Goal: Book appointment/travel/reservation

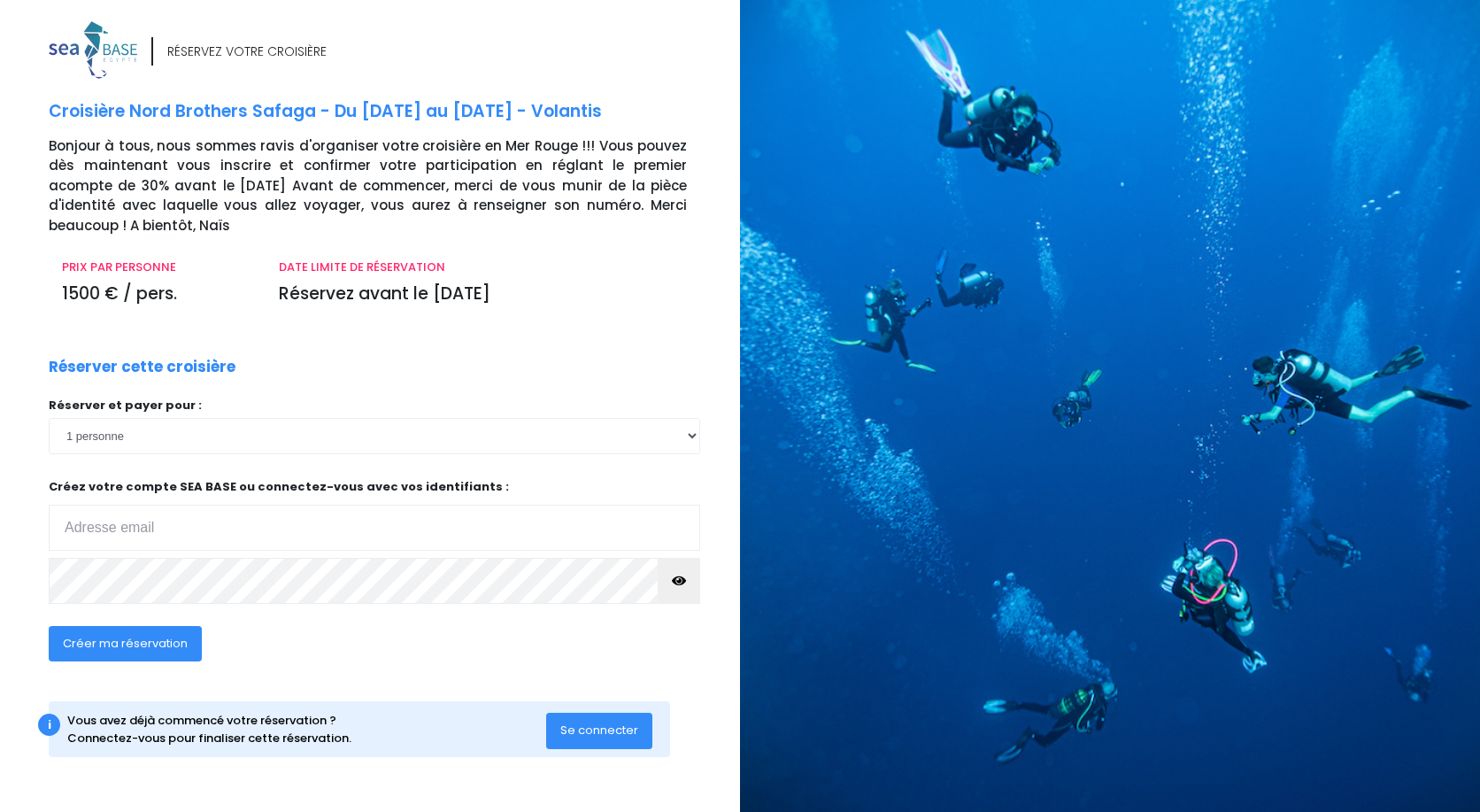
type input "esg.boulogne@free.fr"
click at [605, 736] on span "Se connecter" at bounding box center [599, 730] width 78 height 17
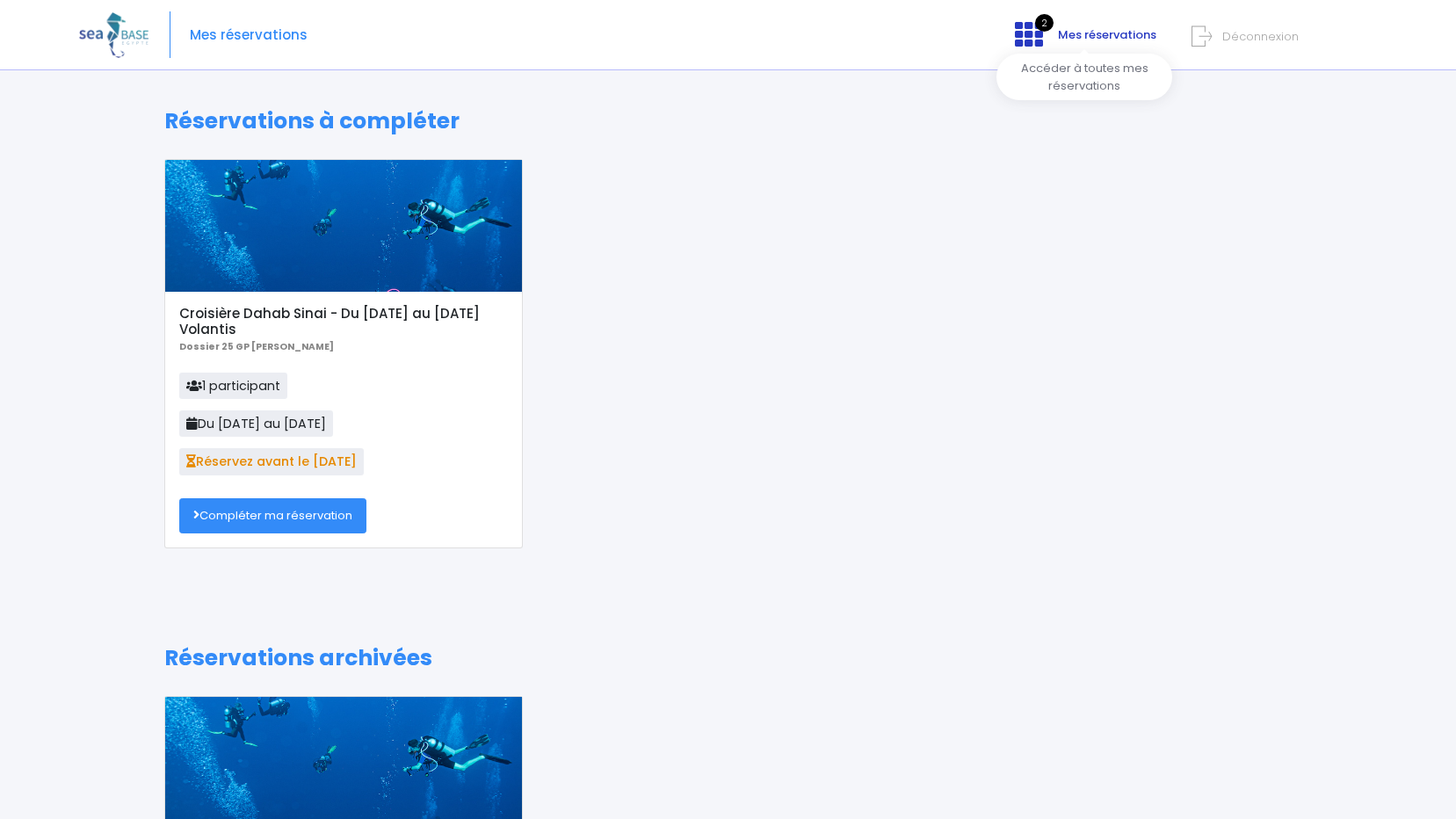
click at [1040, 22] on span "2" at bounding box center [1044, 23] width 19 height 18
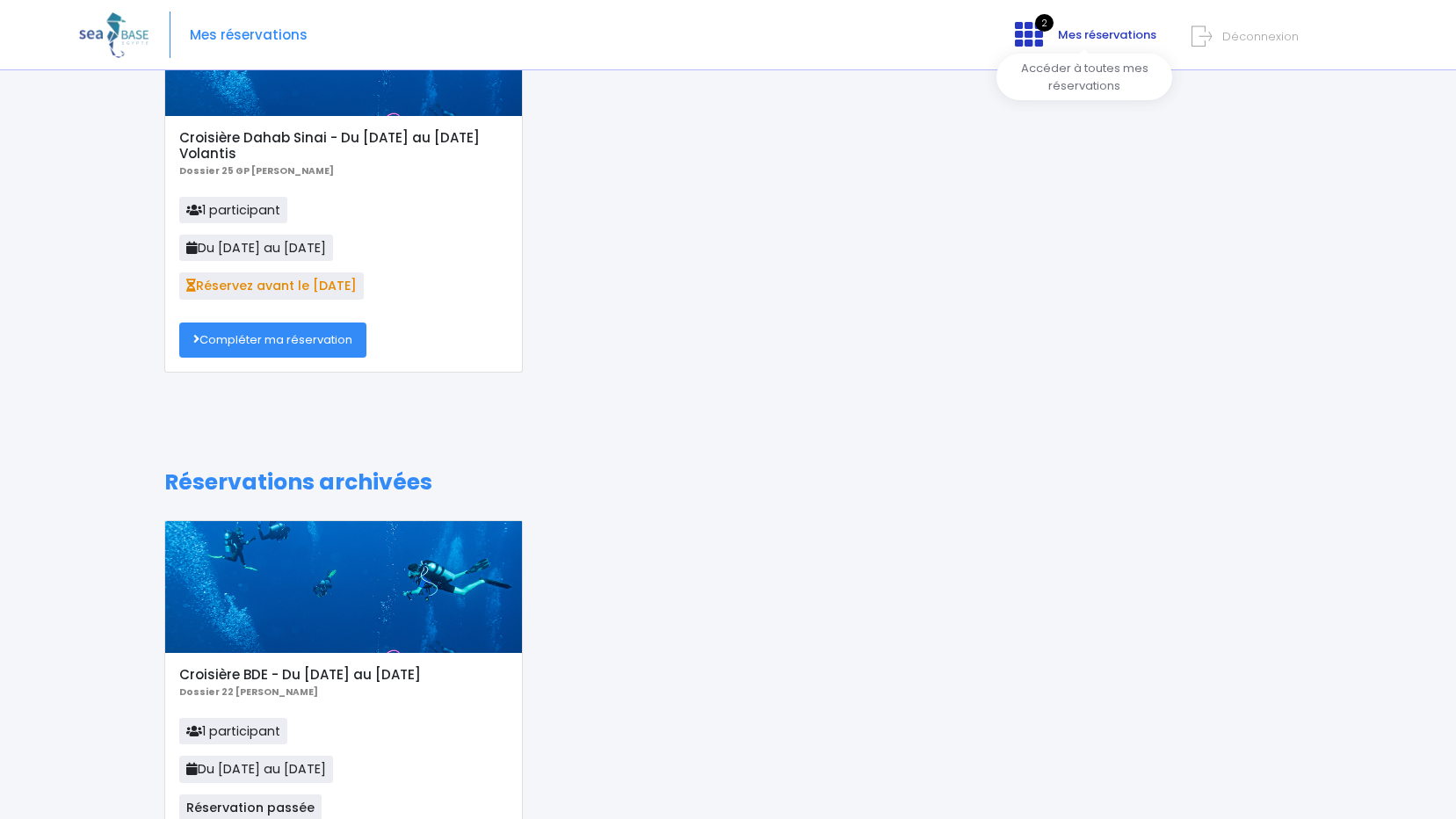
click at [1066, 30] on span "Mes réservations" at bounding box center [1107, 34] width 99 height 17
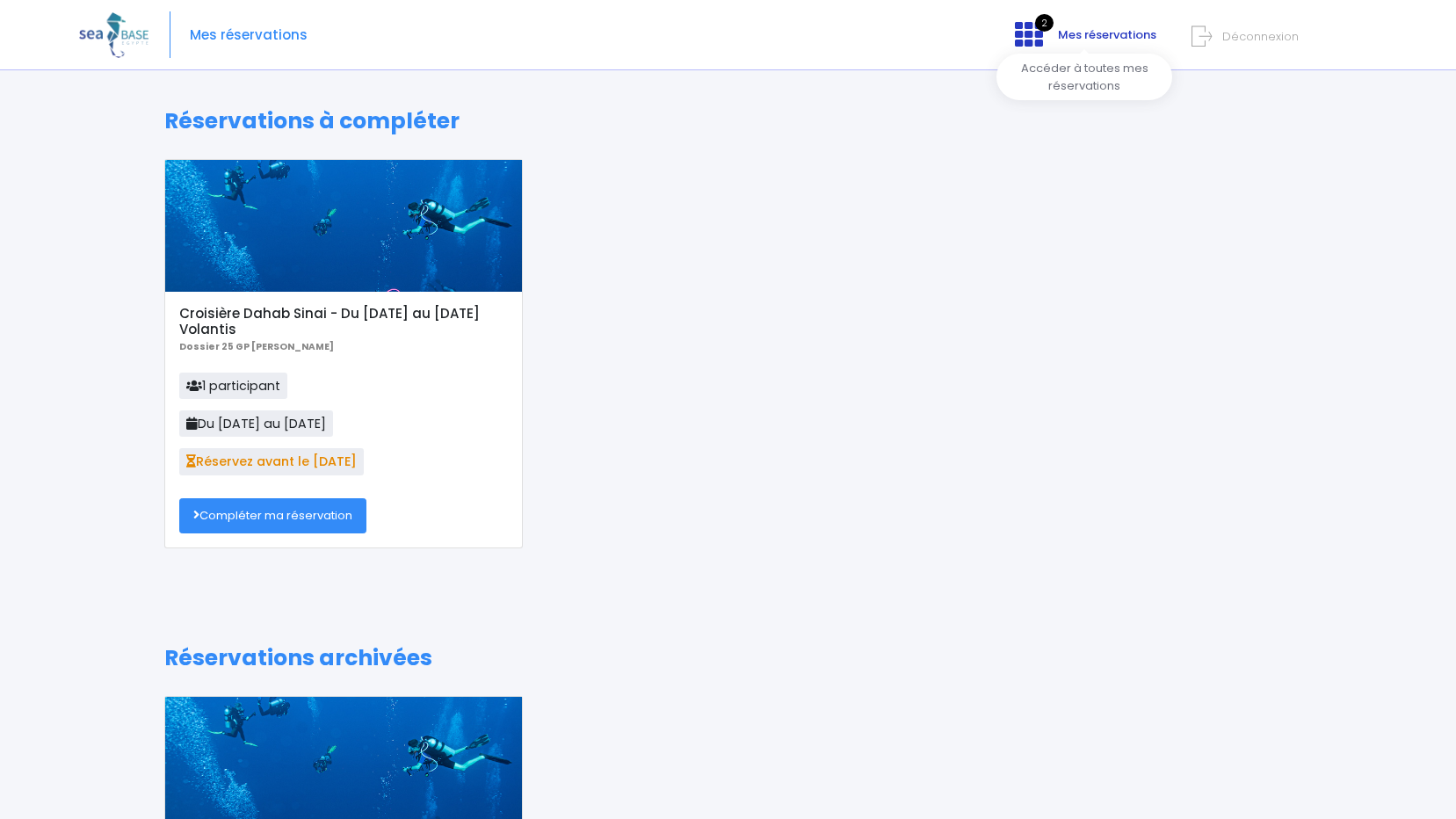
click at [1043, 20] on span "2" at bounding box center [1044, 23] width 19 height 18
click at [342, 232] on div at bounding box center [343, 225] width 357 height 132
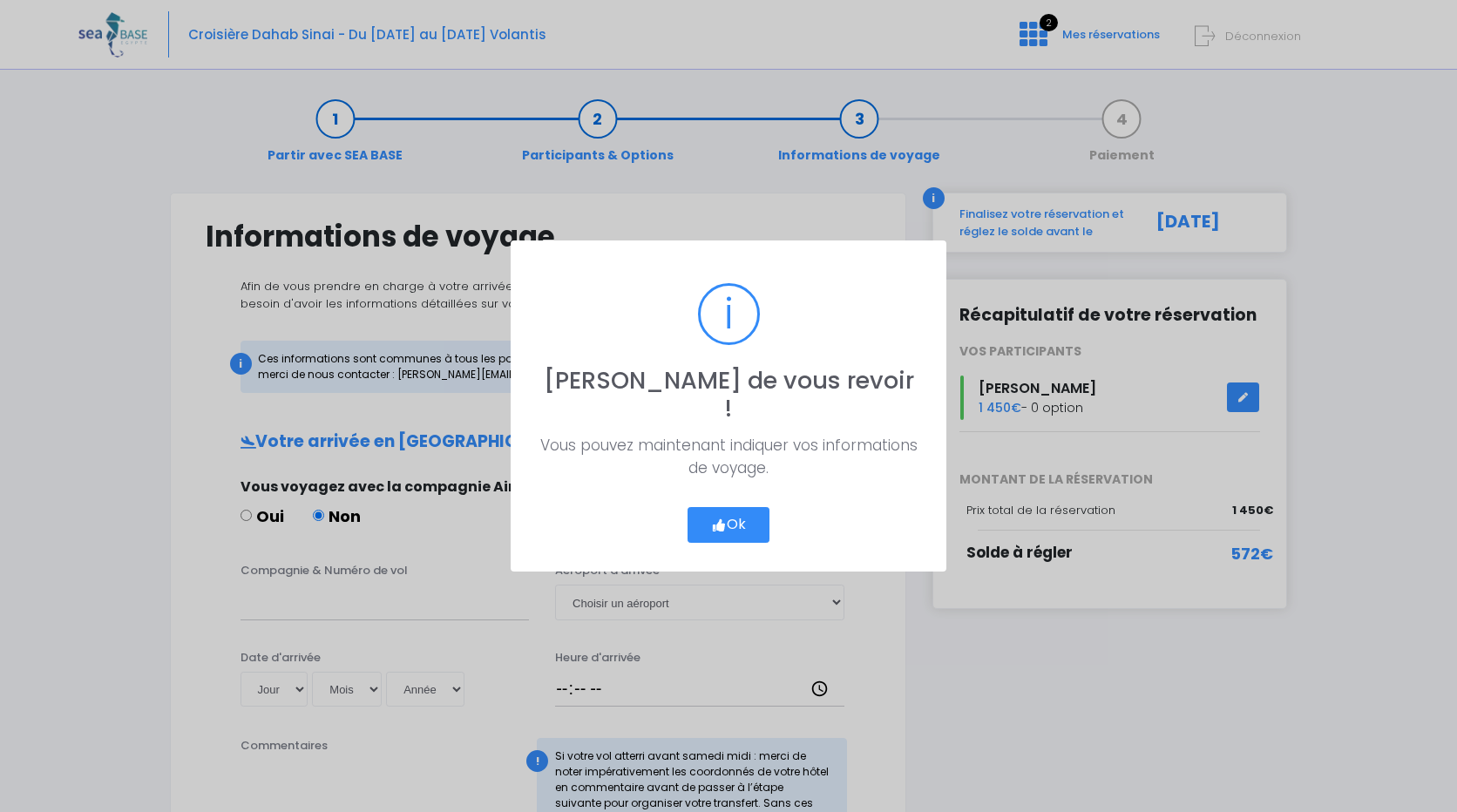
click at [743, 508] on button "Ok" at bounding box center [728, 525] width 82 height 36
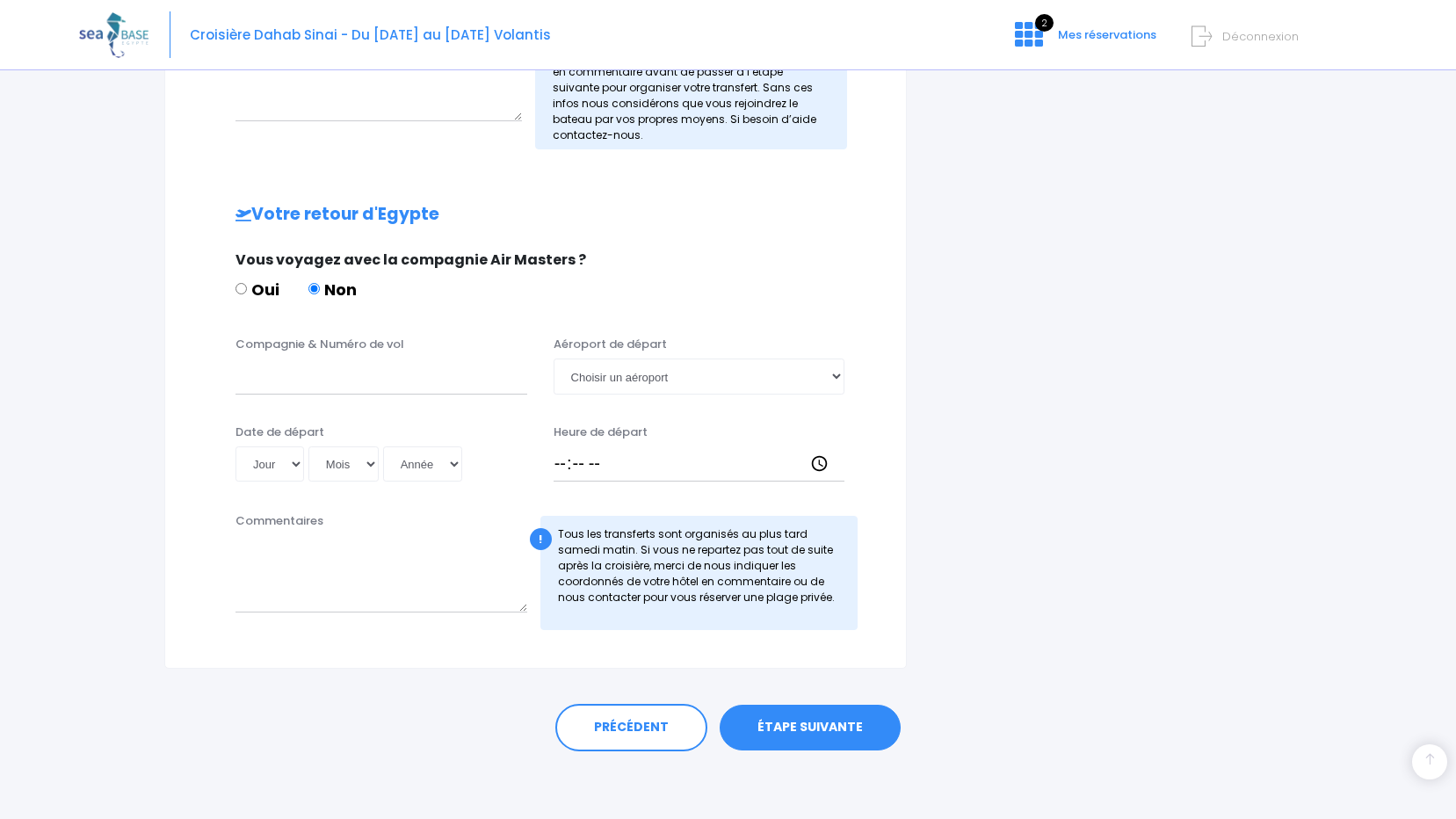
scroll to position [725, 0]
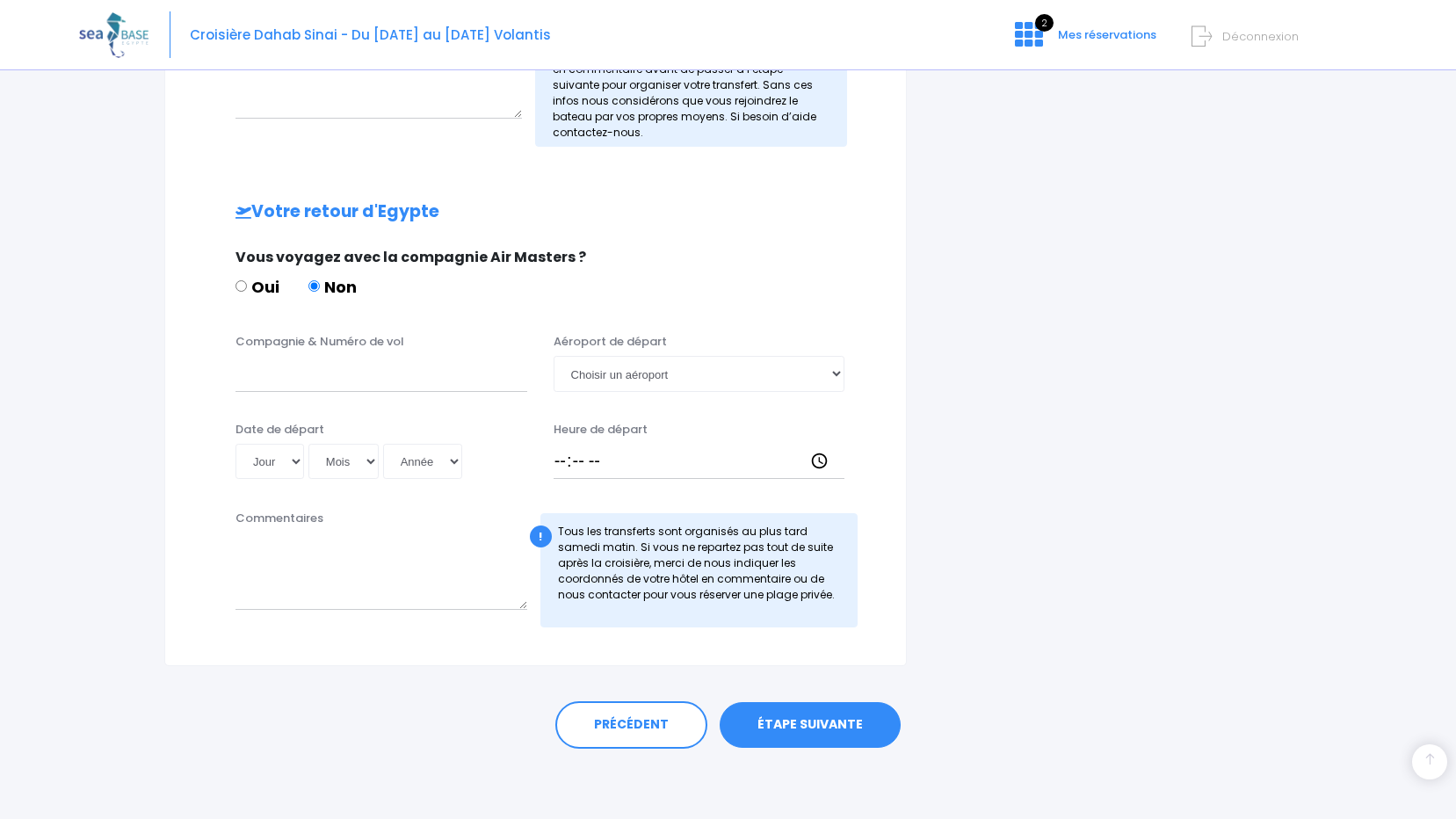
click at [848, 376] on div "Aéroport de départ [GEOGRAPHIC_DATA] un aéroport Hurghada [PERSON_NAME]" at bounding box center [699, 362] width 318 height 58
click at [837, 374] on select "Choisir un aéroport [GEOGRAPHIC_DATA][PERSON_NAME]" at bounding box center [698, 373] width 291 height 35
click at [837, 373] on select "Choisir un aéroport [GEOGRAPHIC_DATA][PERSON_NAME]" at bounding box center [698, 373] width 291 height 35
click at [788, 728] on link "ÉTAPE SUIVANTE" at bounding box center [810, 725] width 181 height 46
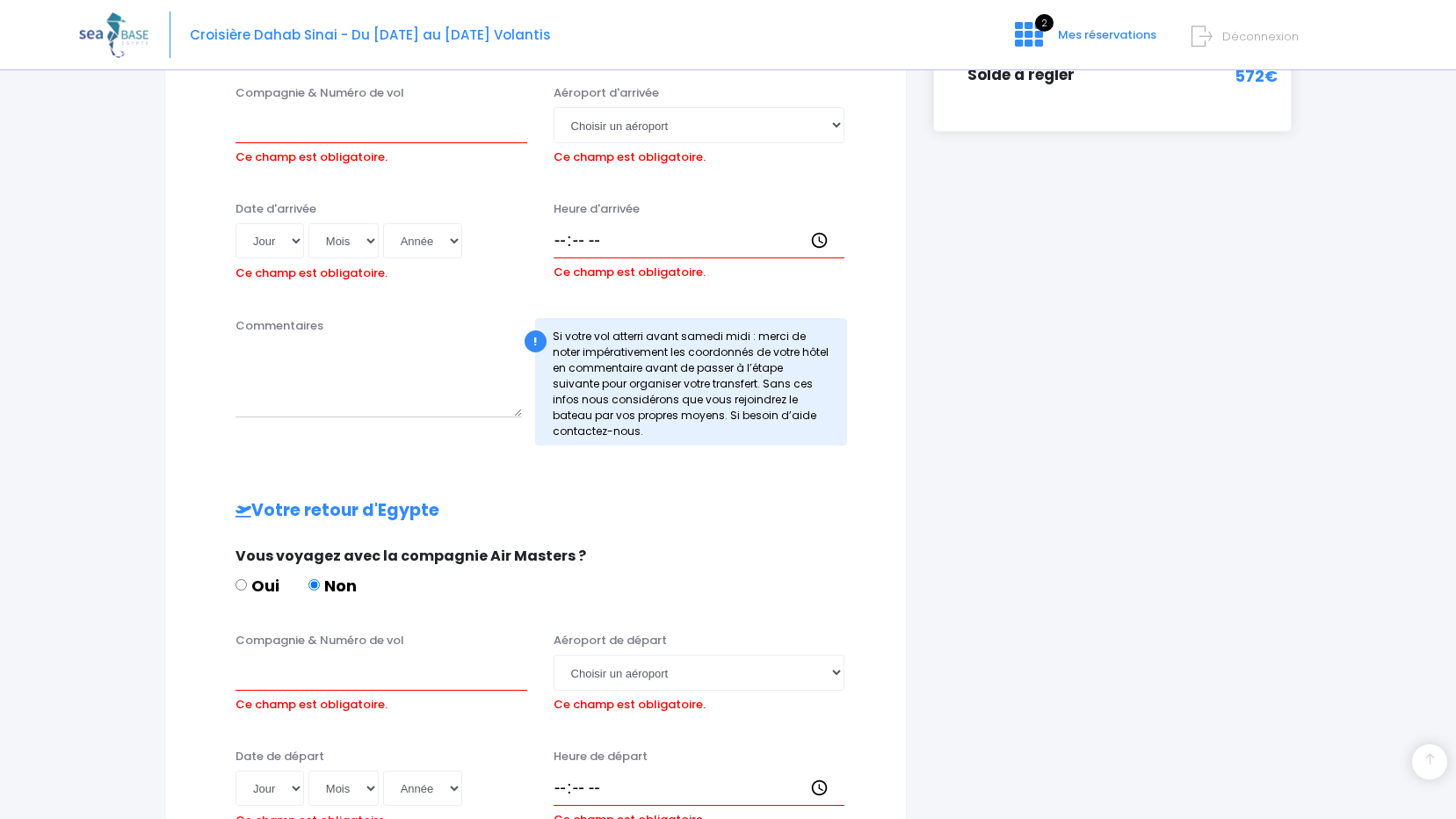
scroll to position [414, 0]
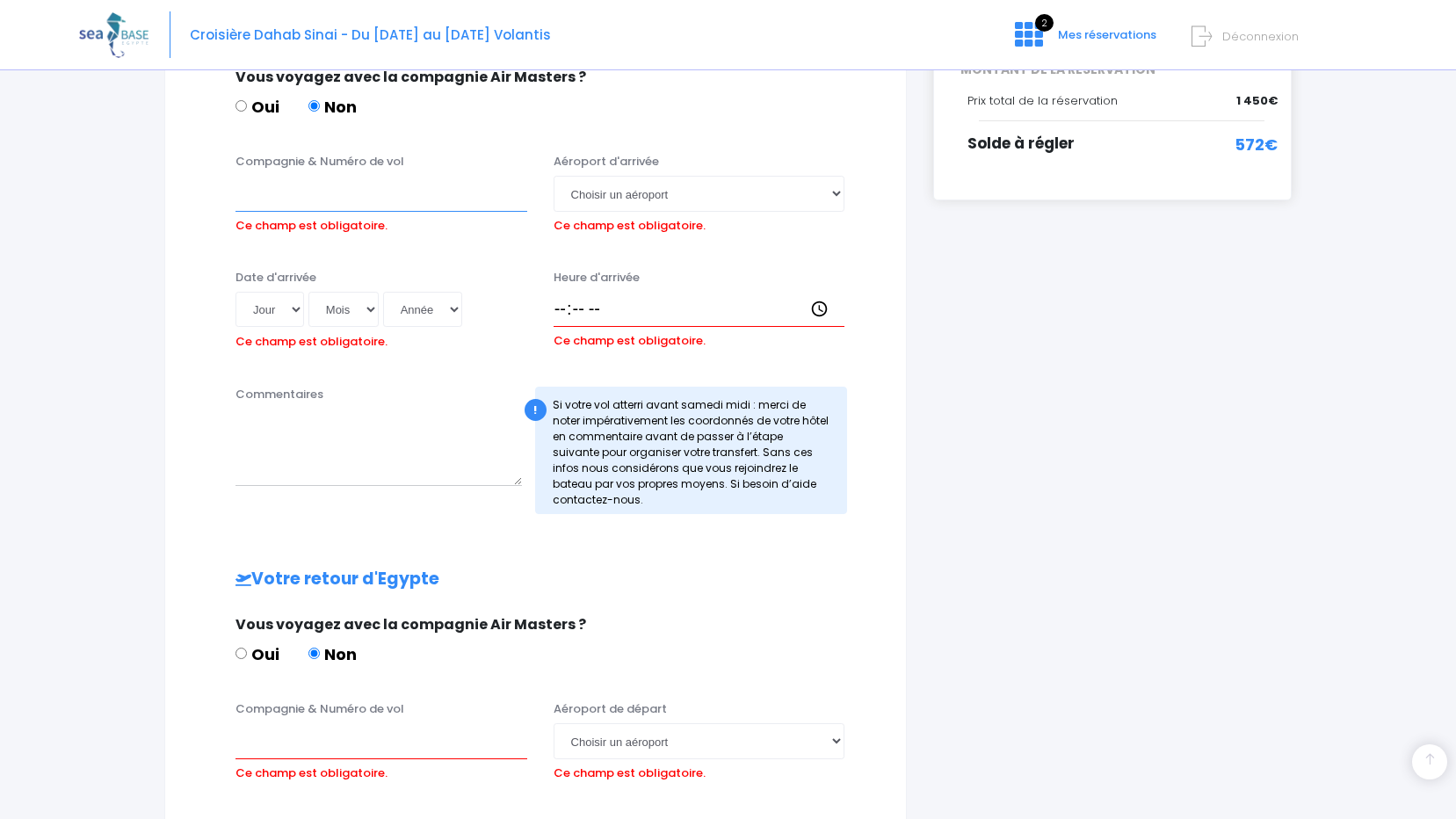
click at [309, 189] on input "Compagnie & Numéro de vol" at bounding box center [381, 193] width 291 height 35
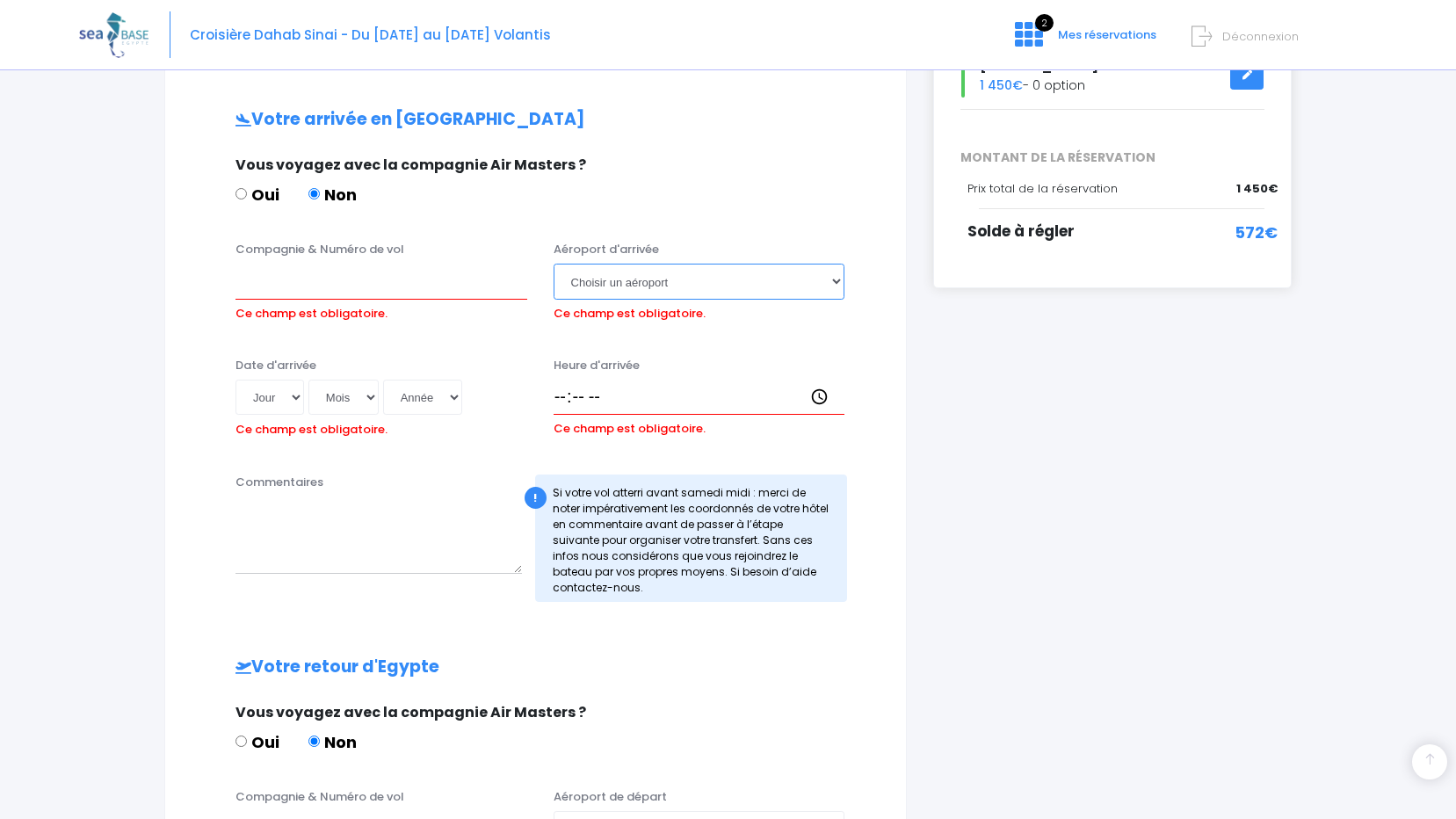
click at [828, 274] on select "Choisir un aéroport Hurghada Marsa Alam" at bounding box center [698, 281] width 291 height 35
select select "Hurghada"
click at [553, 264] on select "Choisir un aéroport Hurghada Marsa Alam" at bounding box center [698, 281] width 291 height 35
click at [294, 396] on select "Jour 01 02 03 04 05 06 07 08 09 10 11 12 13 14 15 16 17 18 19 20 21 22 23 24 25…" at bounding box center [270, 396] width 68 height 35
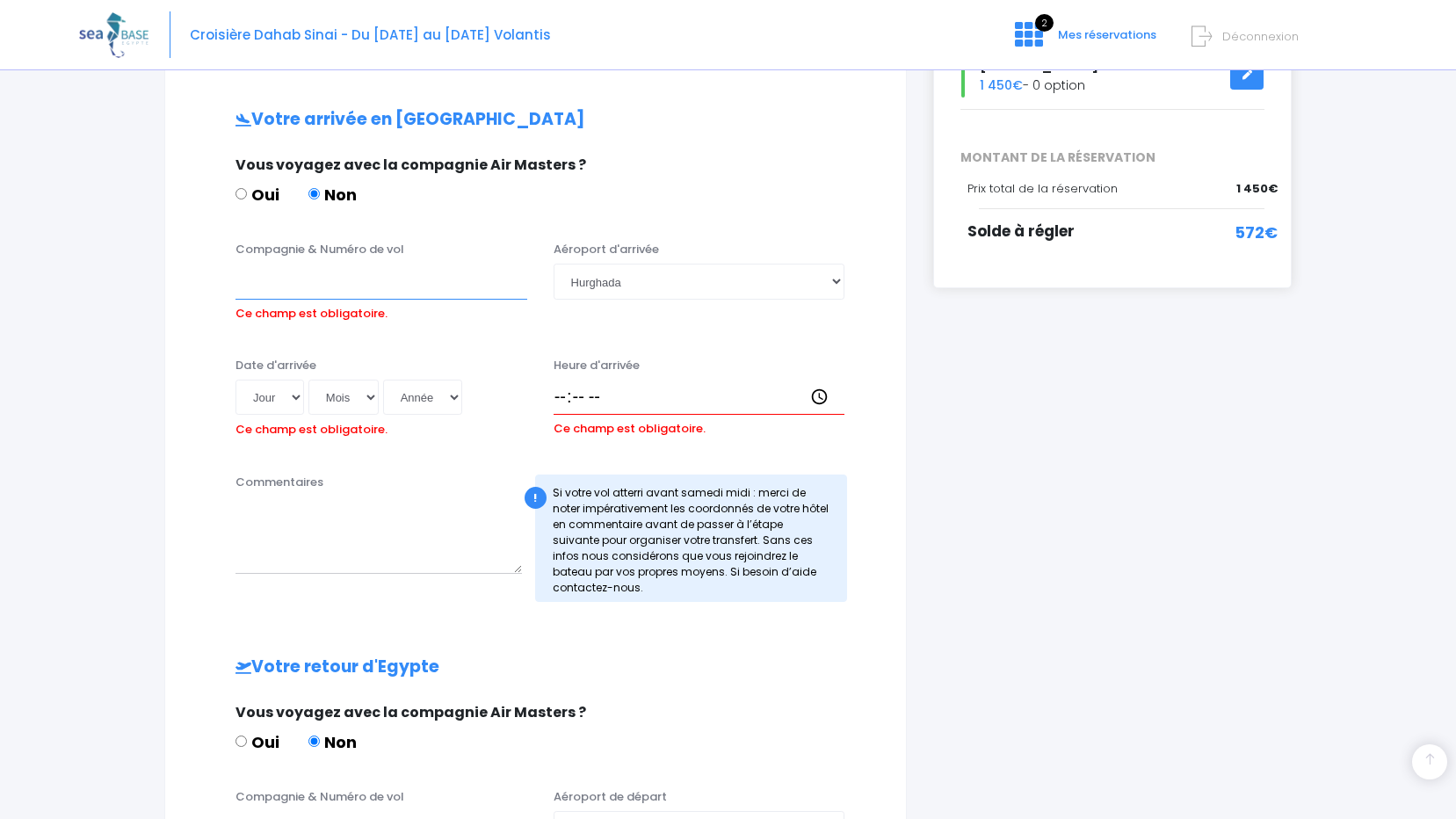
click at [314, 282] on input "Compagnie & Numéro de vol" at bounding box center [381, 281] width 291 height 35
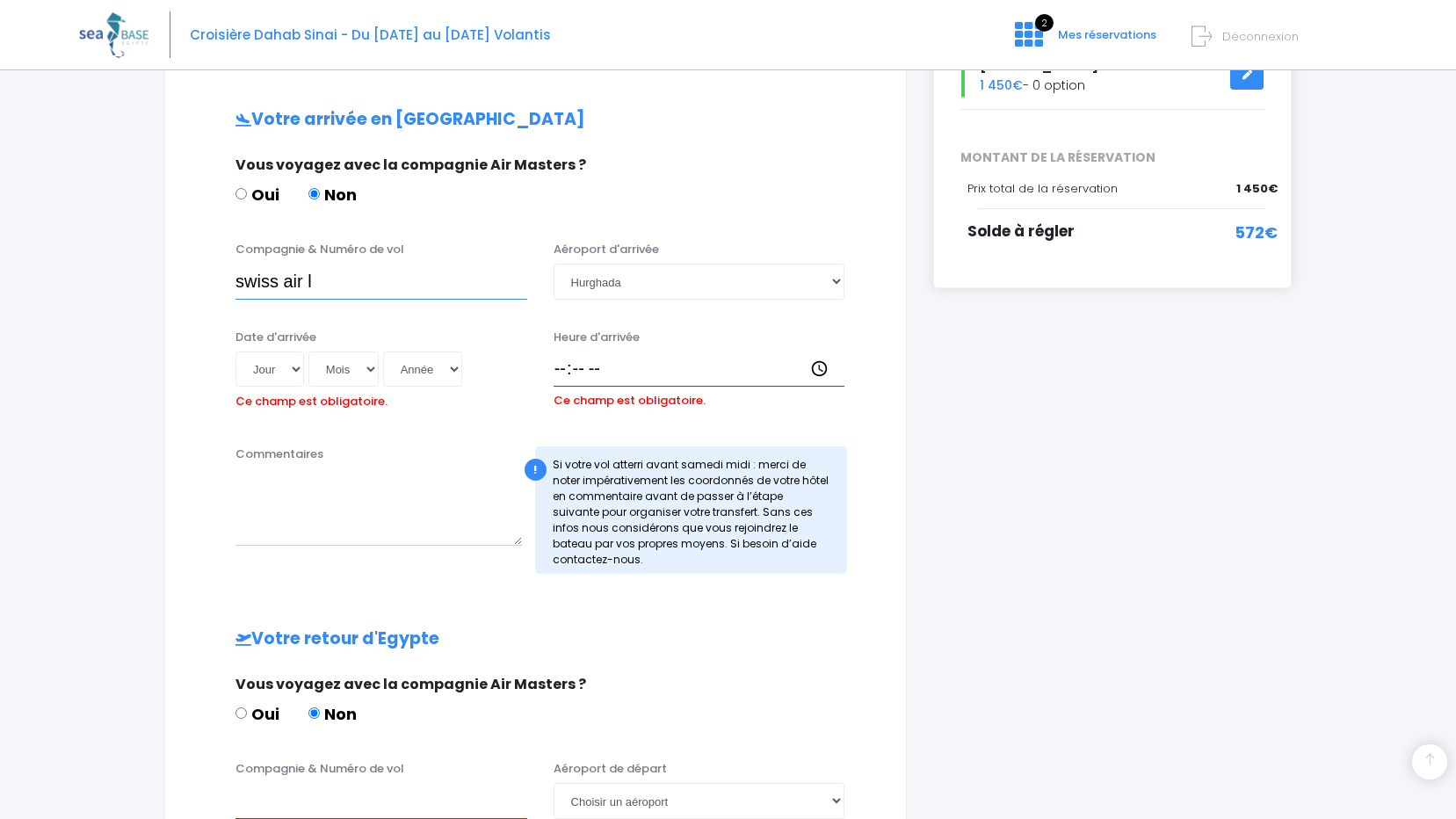
type input "swiss air"
